Goal: Find specific page/section

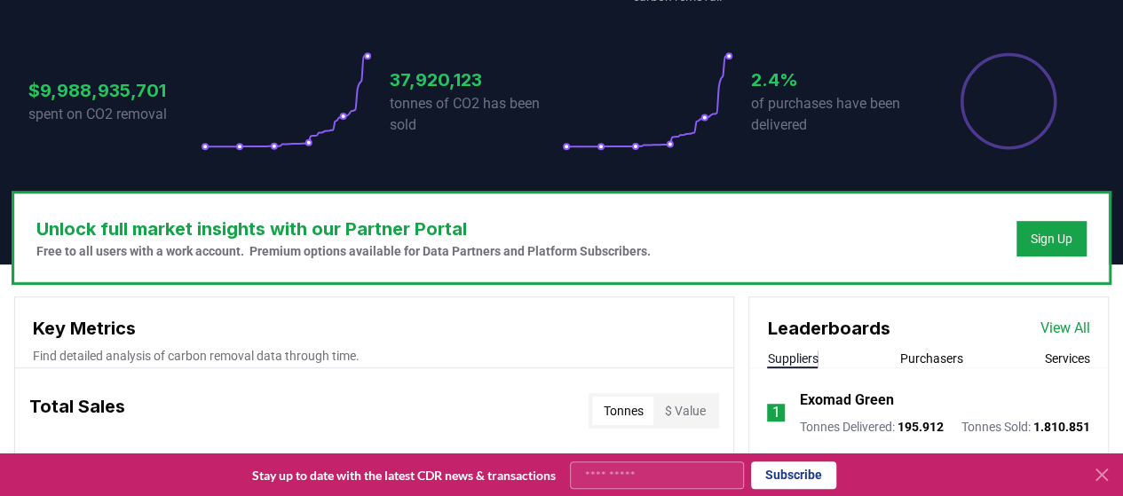
scroll to position [178, 0]
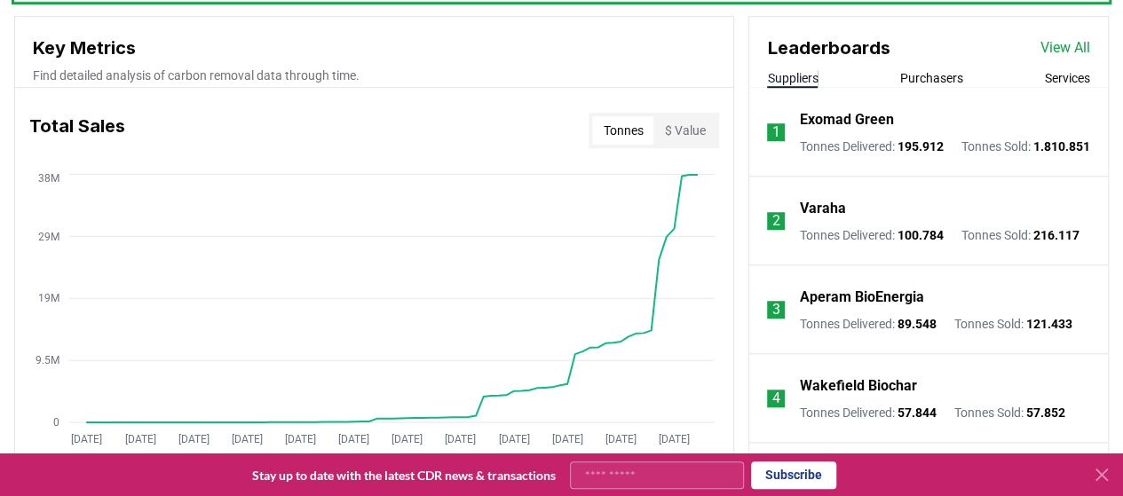
scroll to position [533, 0]
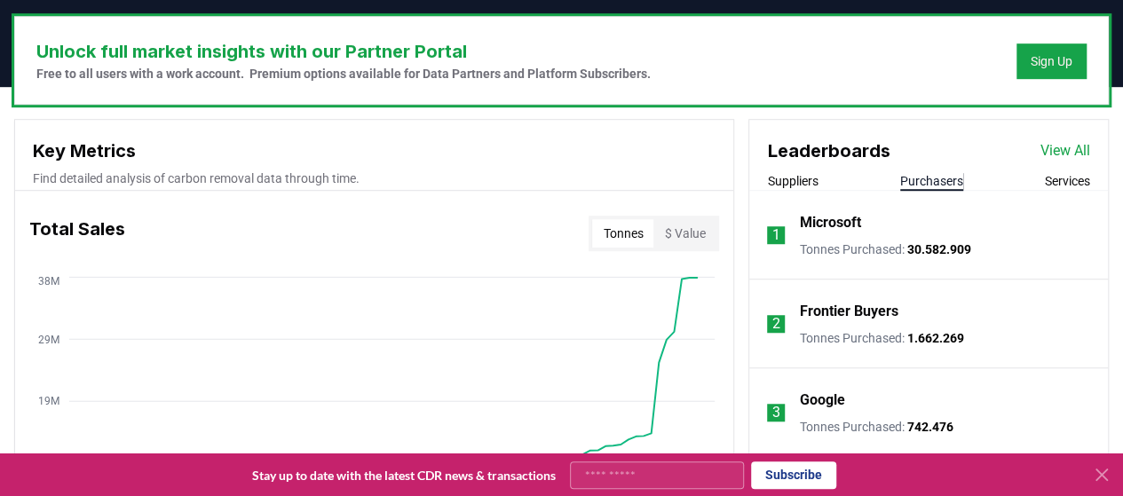
click at [941, 180] on button "Purchasers" at bounding box center [931, 181] width 63 height 18
click at [1066, 152] on link "View All" at bounding box center [1066, 150] width 50 height 21
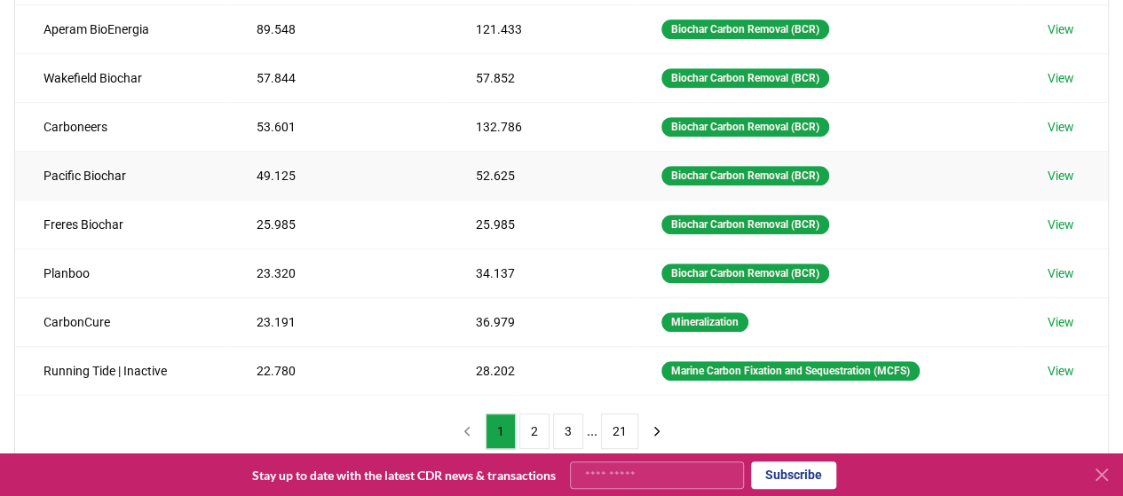
scroll to position [444, 0]
